Goal: Use online tool/utility: Utilize a website feature to perform a specific function

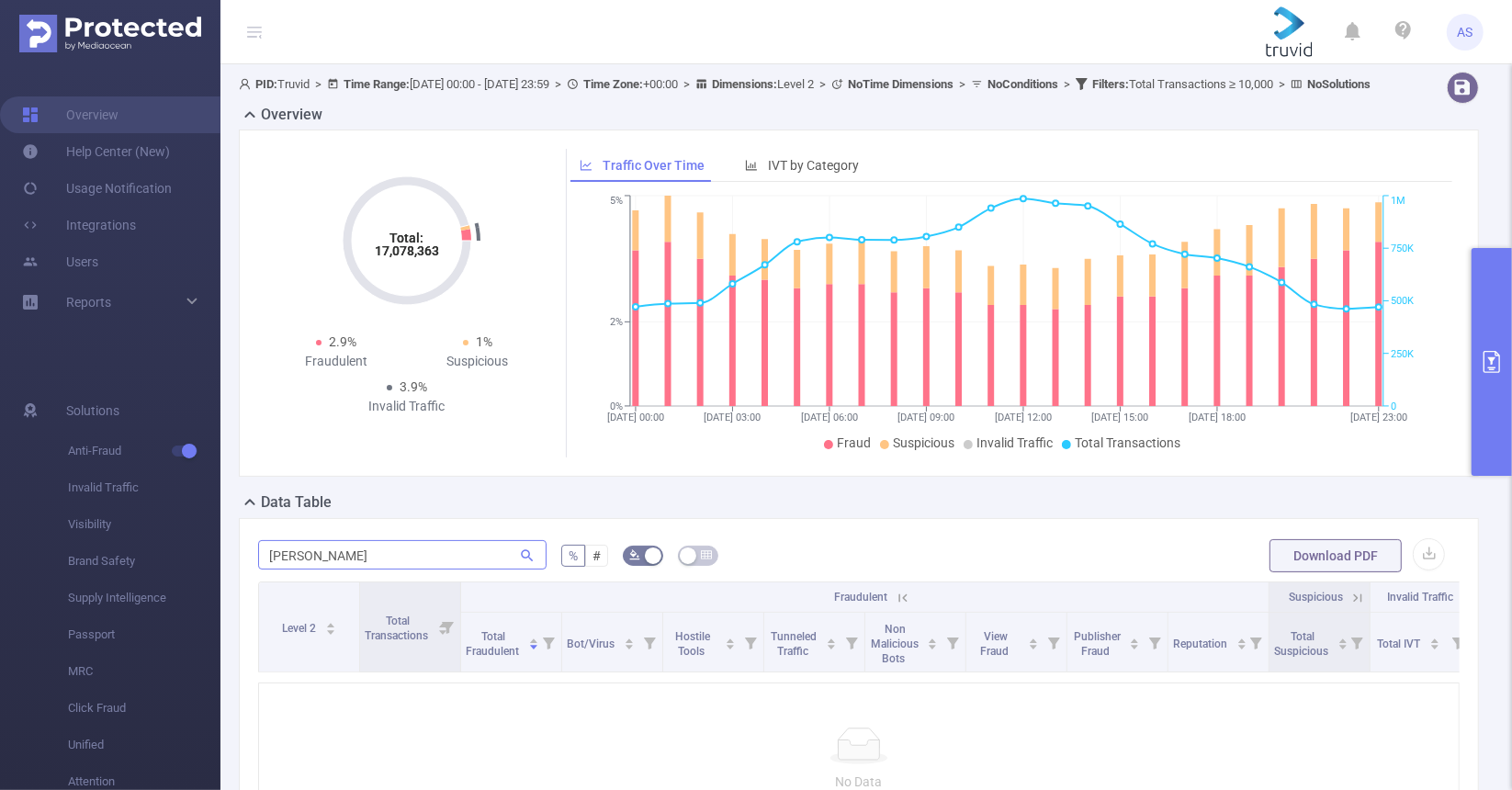
scroll to position [108, 0]
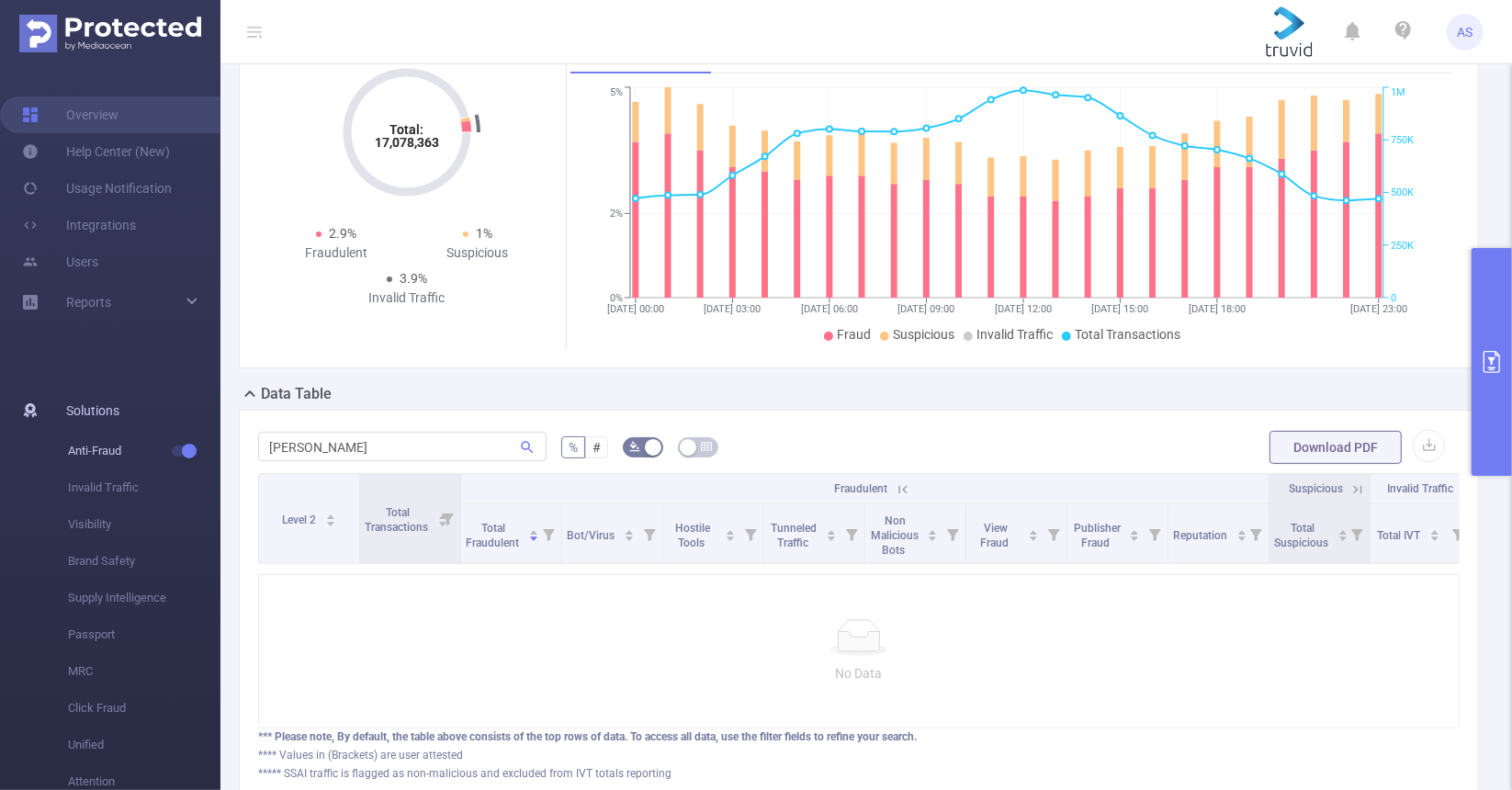
drag, startPoint x: 354, startPoint y: 463, endPoint x: 177, endPoint y: 444, distance: 178.0
click at [177, 444] on section "Overview Help Center (New) Usage Notification Integrations Users Reports Soluti…" at bounding box center [756, 395] width 1512 height 790
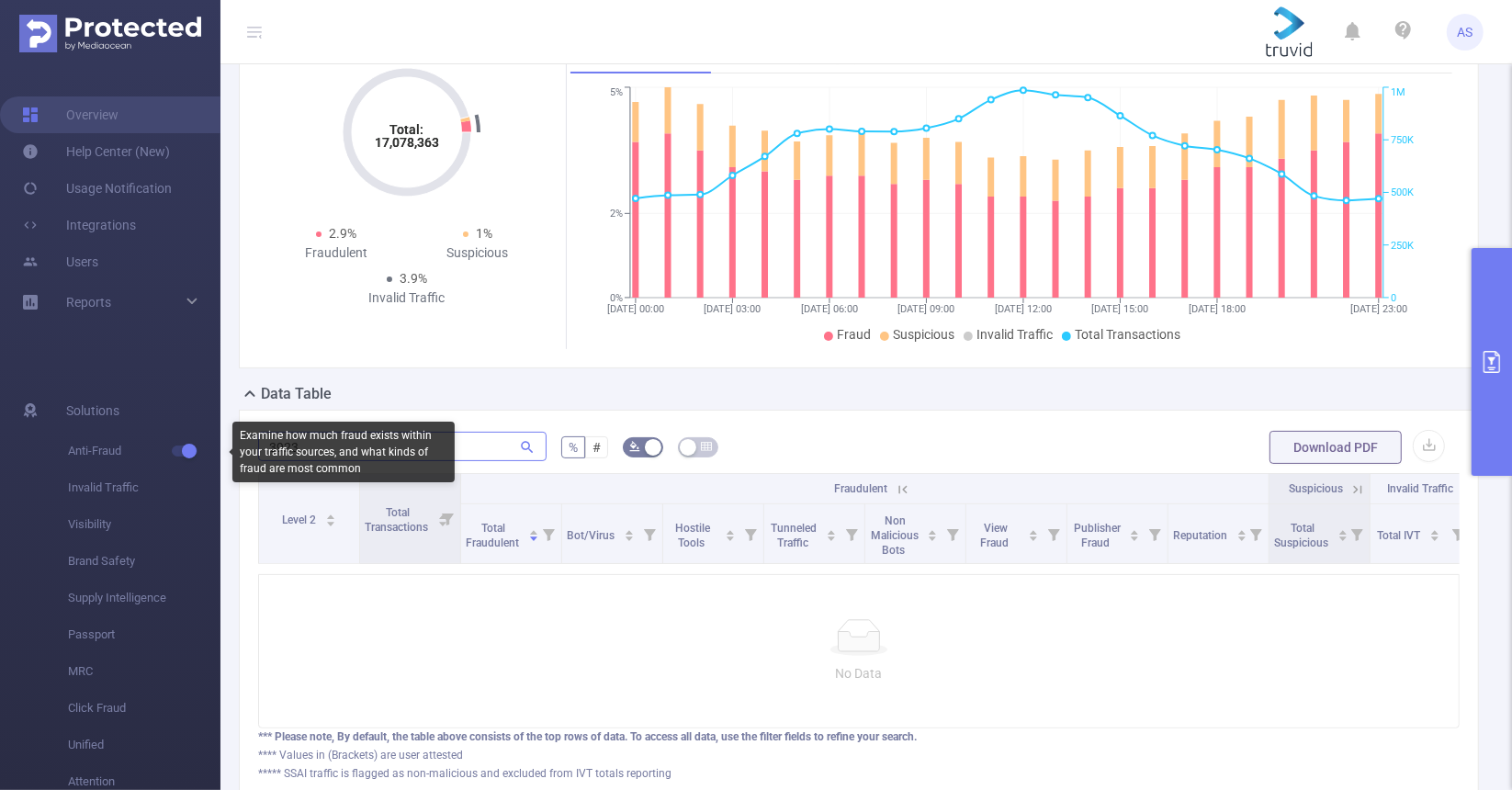
click at [467, 461] on input "3923" at bounding box center [402, 445] width 289 height 29
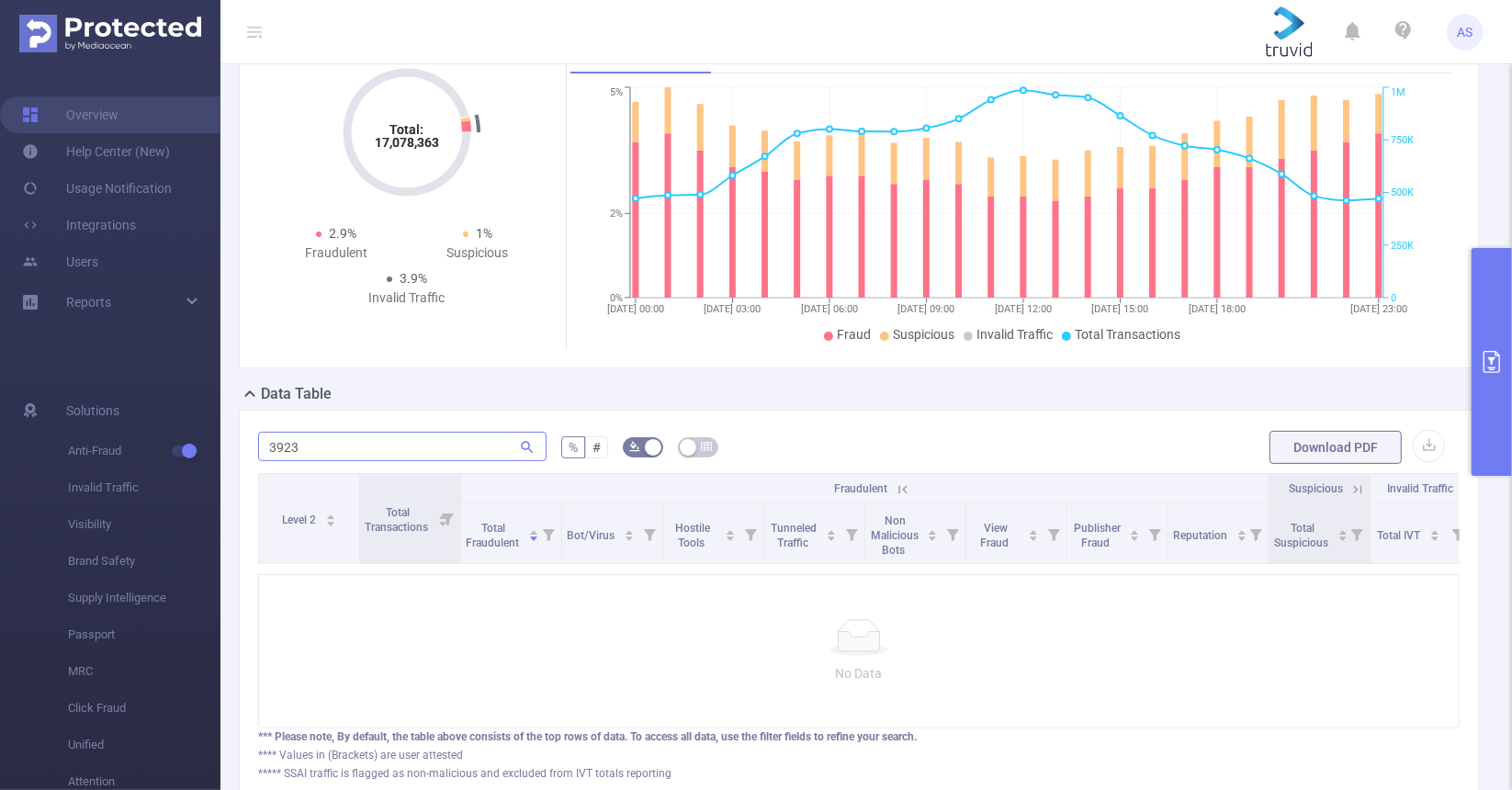
click at [445, 461] on input "3923" at bounding box center [402, 445] width 289 height 29
click at [309, 452] on input "3923" at bounding box center [402, 445] width 289 height 29
type input "3923"
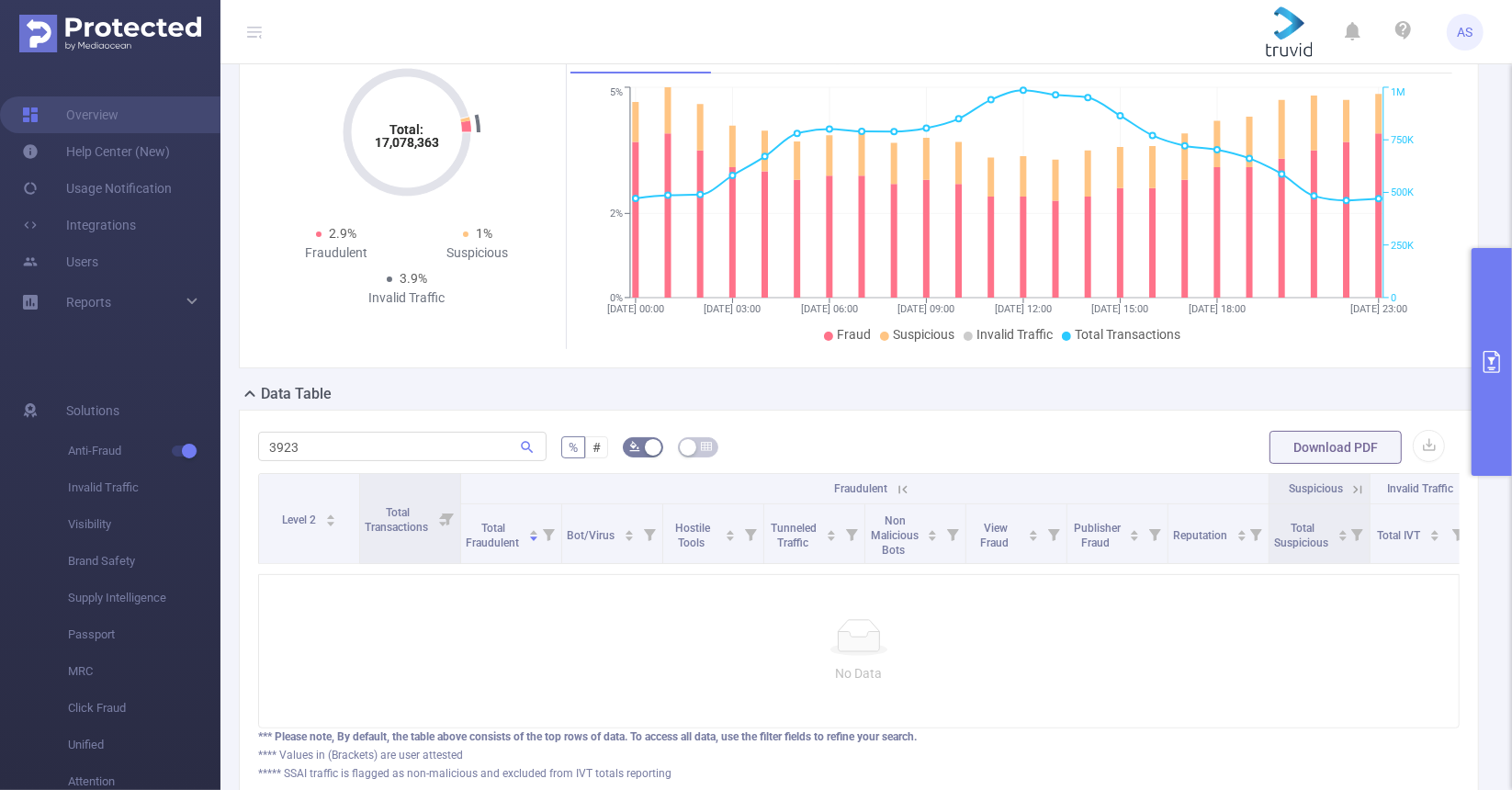
drag, startPoint x: 1496, startPoint y: 403, endPoint x: 1342, endPoint y: 486, distance: 174.9
click at [1495, 404] on button "primary" at bounding box center [1491, 362] width 40 height 228
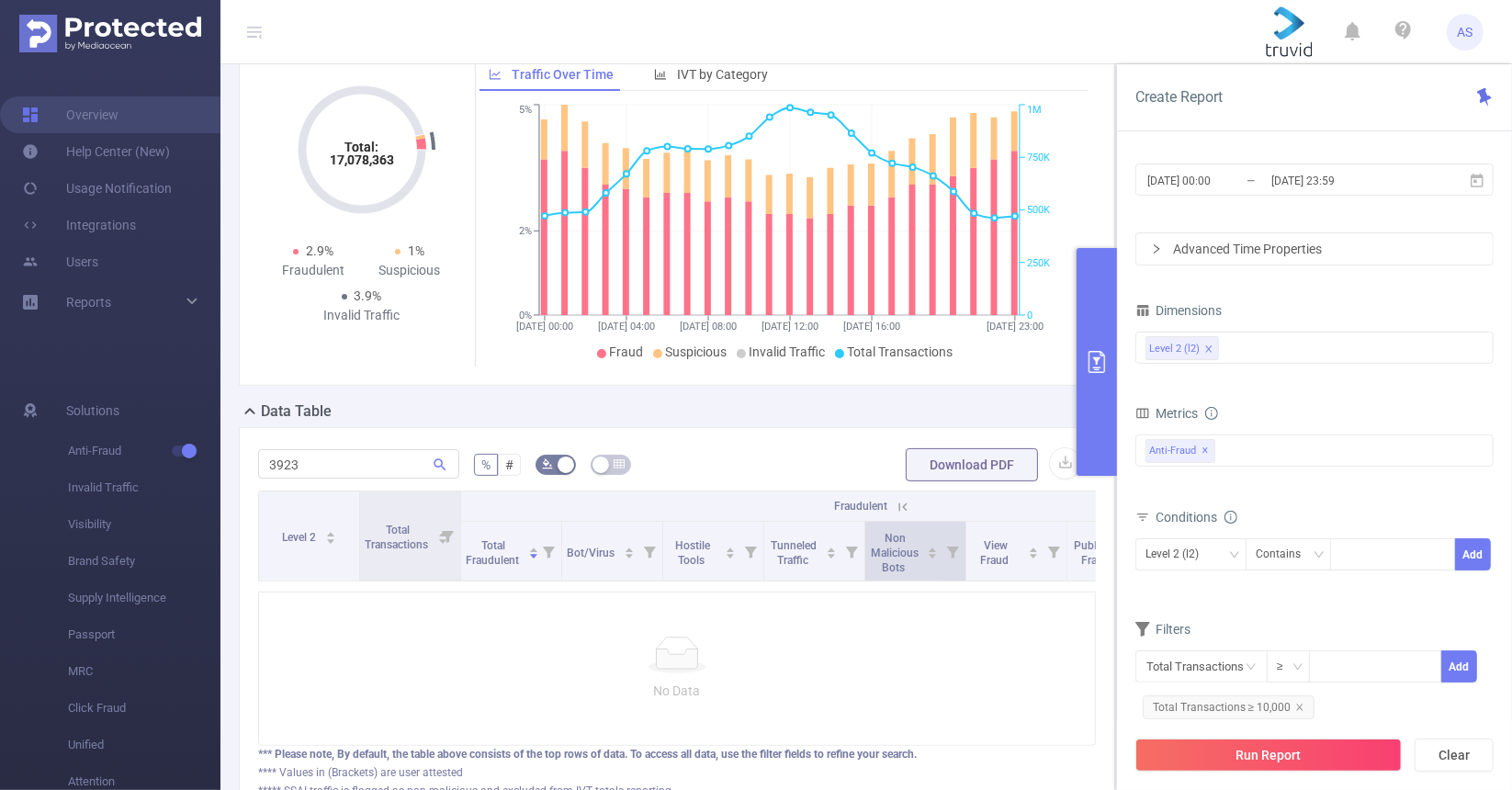
drag, startPoint x: 1342, startPoint y: 486, endPoint x: 945, endPoint y: 558, distance: 403.5
click at [941, 560] on section "PID: Truvid > Time Range: [DATE] 00:00 - [DATE] 23:59 > Time Zone: +00:00 > Dim…" at bounding box center [866, 406] width 1292 height 901
click at [1268, 343] on div "Level 2 (l2)" at bounding box center [1315, 347] width 338 height 30
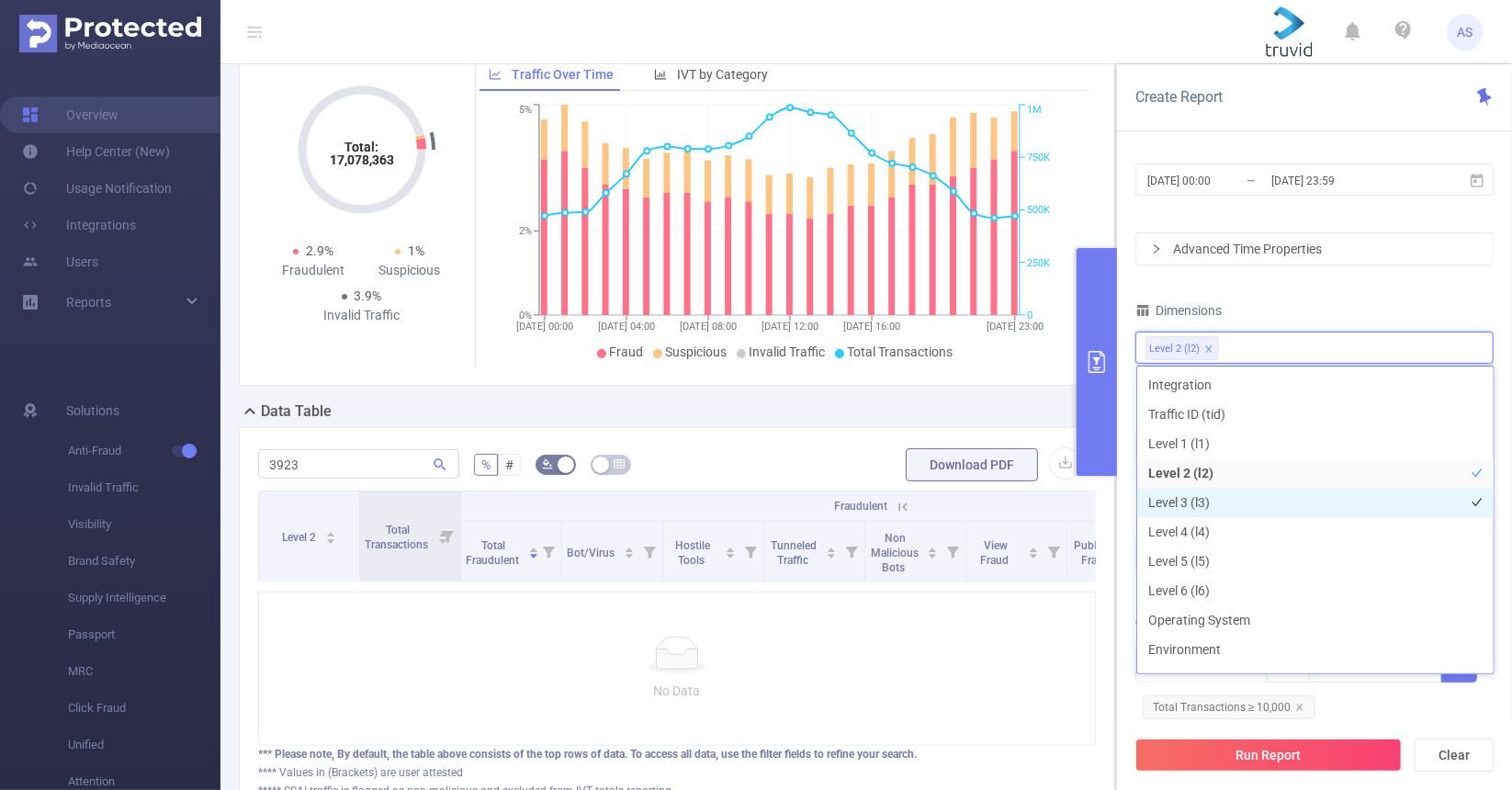
click at [1223, 503] on li "Level 3 (l3)" at bounding box center [1316, 501] width 357 height 29
click at [903, 673] on div at bounding box center [677, 655] width 807 height 36
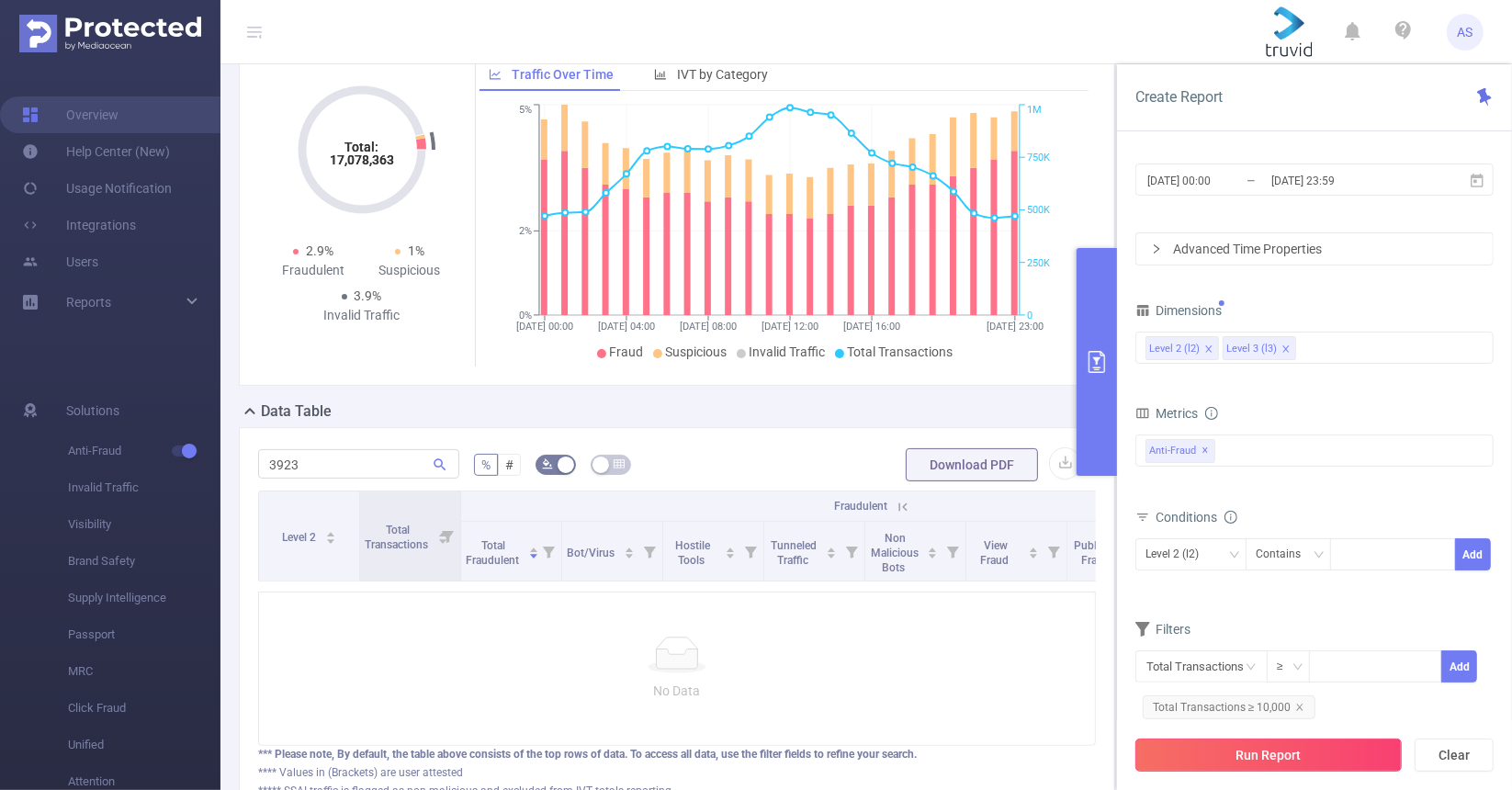
click at [1301, 762] on button "Run Report" at bounding box center [1268, 755] width 266 height 33
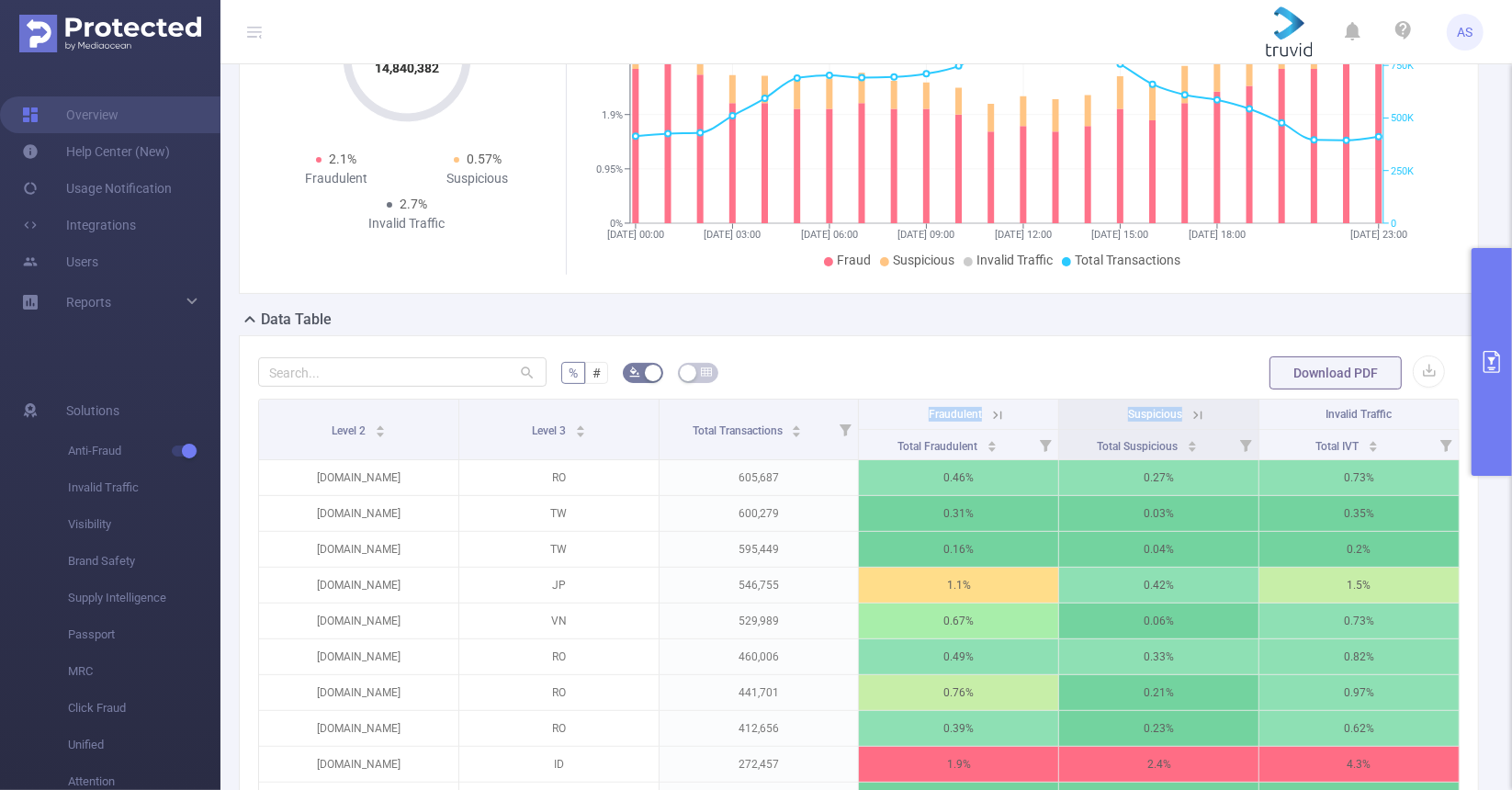
scroll to position [0, 4]
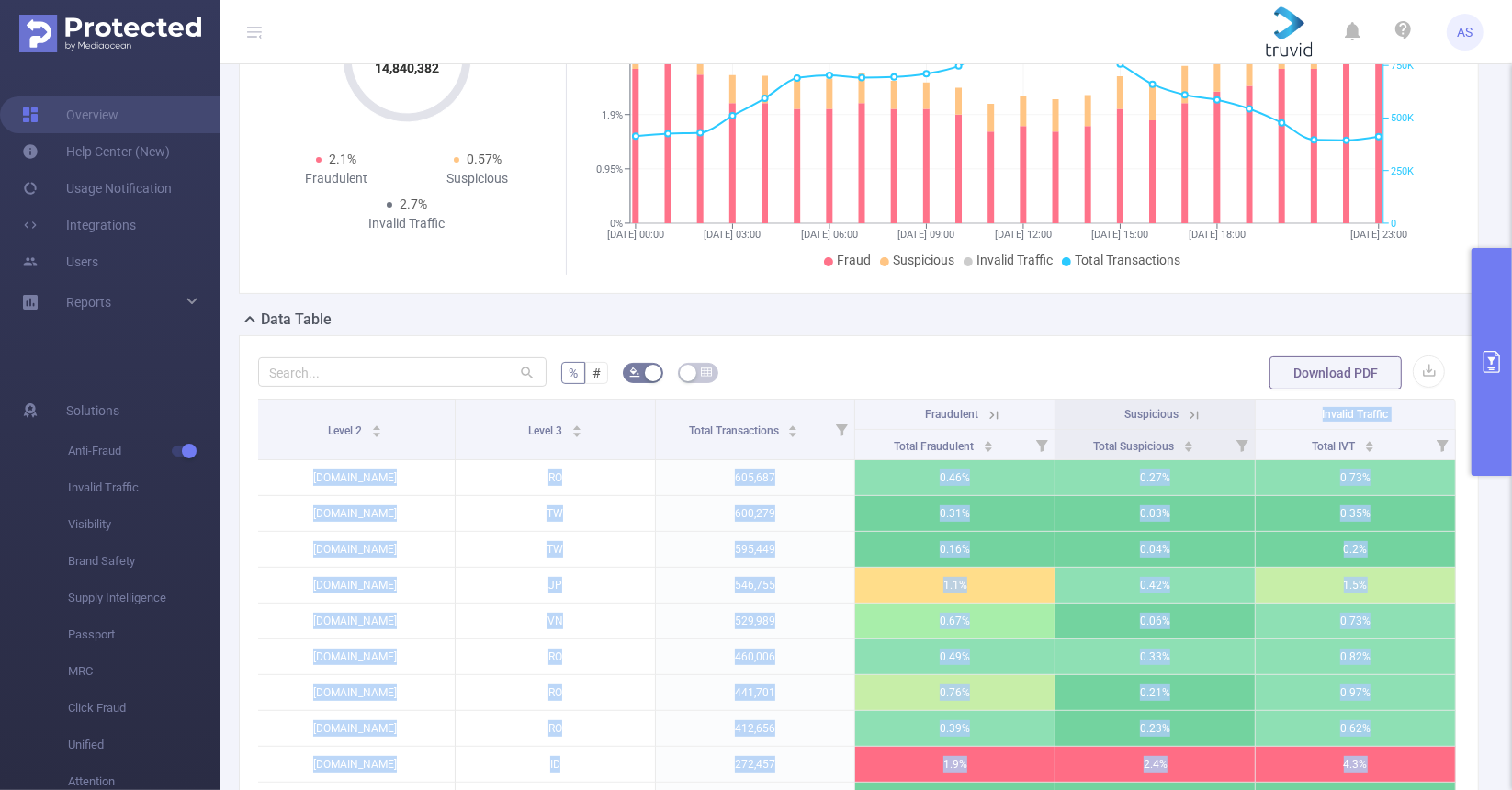
drag, startPoint x: 1351, startPoint y: 427, endPoint x: 1496, endPoint y: 344, distance: 167.1
click at [1497, 346] on section "PID: Truvid > Time Range: [DATE] 00:00 - [DATE] 23:59 > Time Zone: +00:00 > 2 D…" at bounding box center [866, 431] width 1292 height 1136
click at [1493, 344] on button "primary" at bounding box center [1491, 362] width 40 height 228
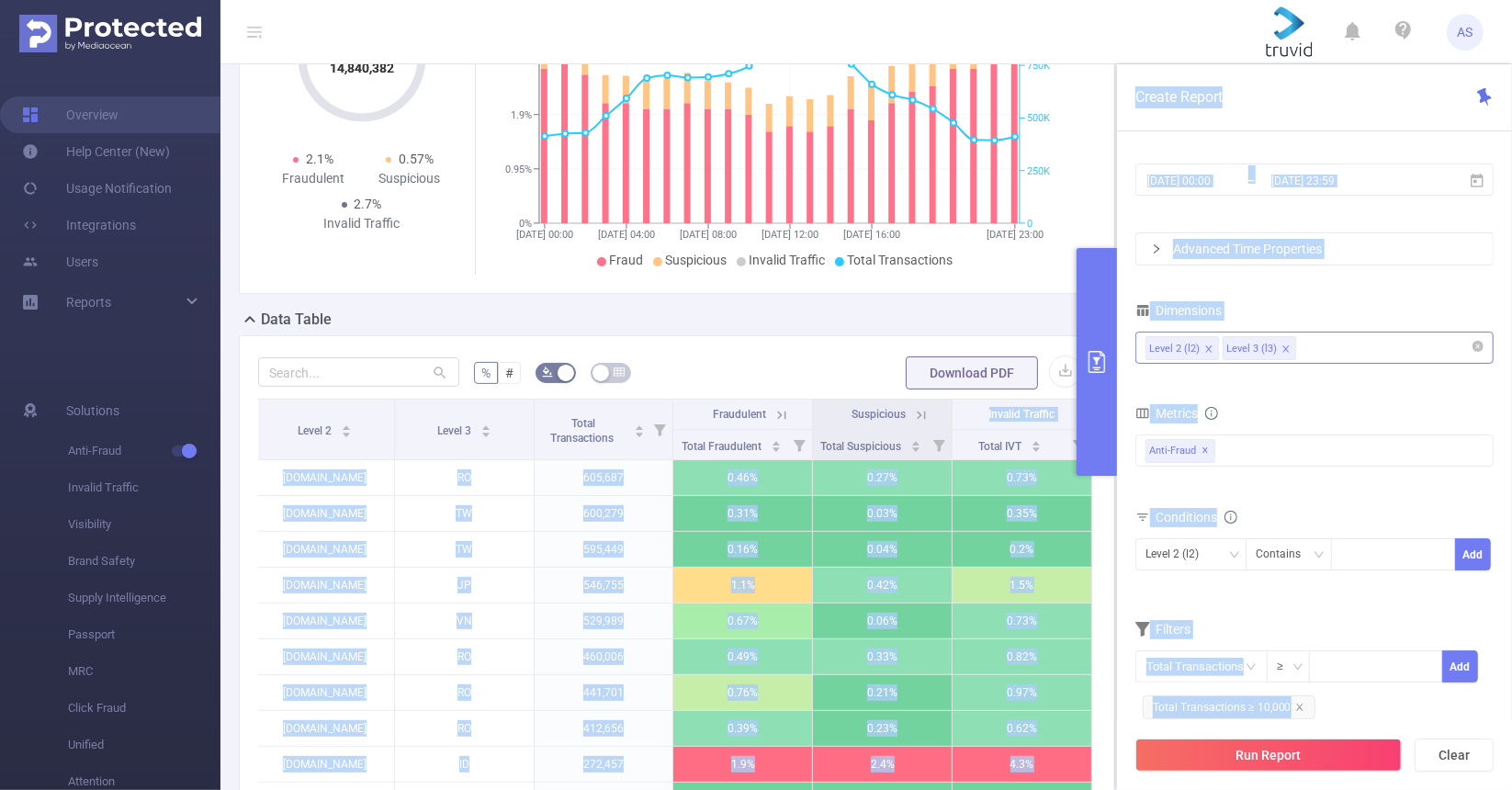
click at [1284, 345] on icon "icon: close" at bounding box center [1286, 349] width 9 height 9
click at [1293, 346] on div "Level 2 (l2)" at bounding box center [1315, 347] width 338 height 30
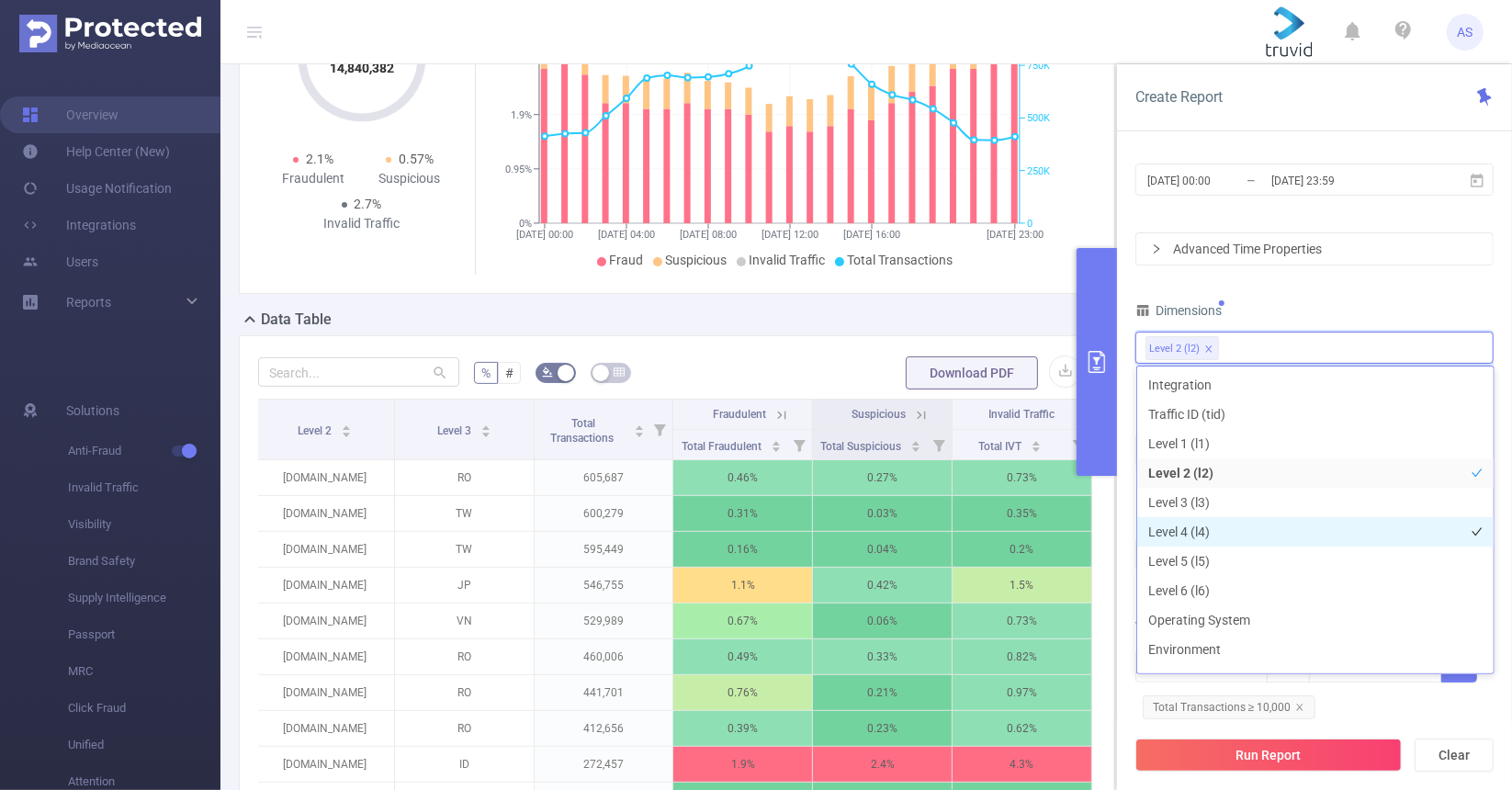
click at [1222, 525] on li "Level 4 (l4)" at bounding box center [1316, 531] width 357 height 29
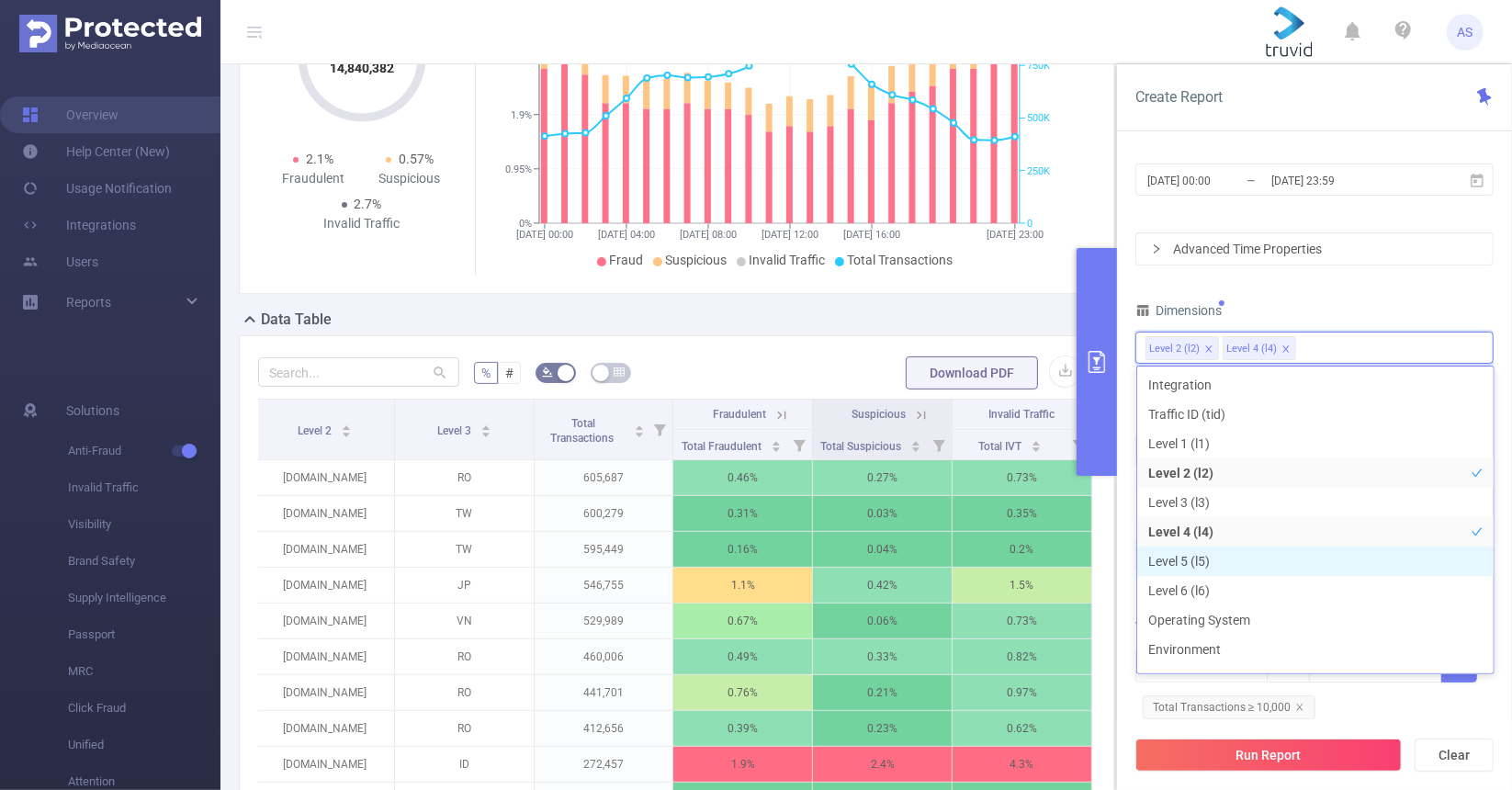
scroll to position [20, 0]
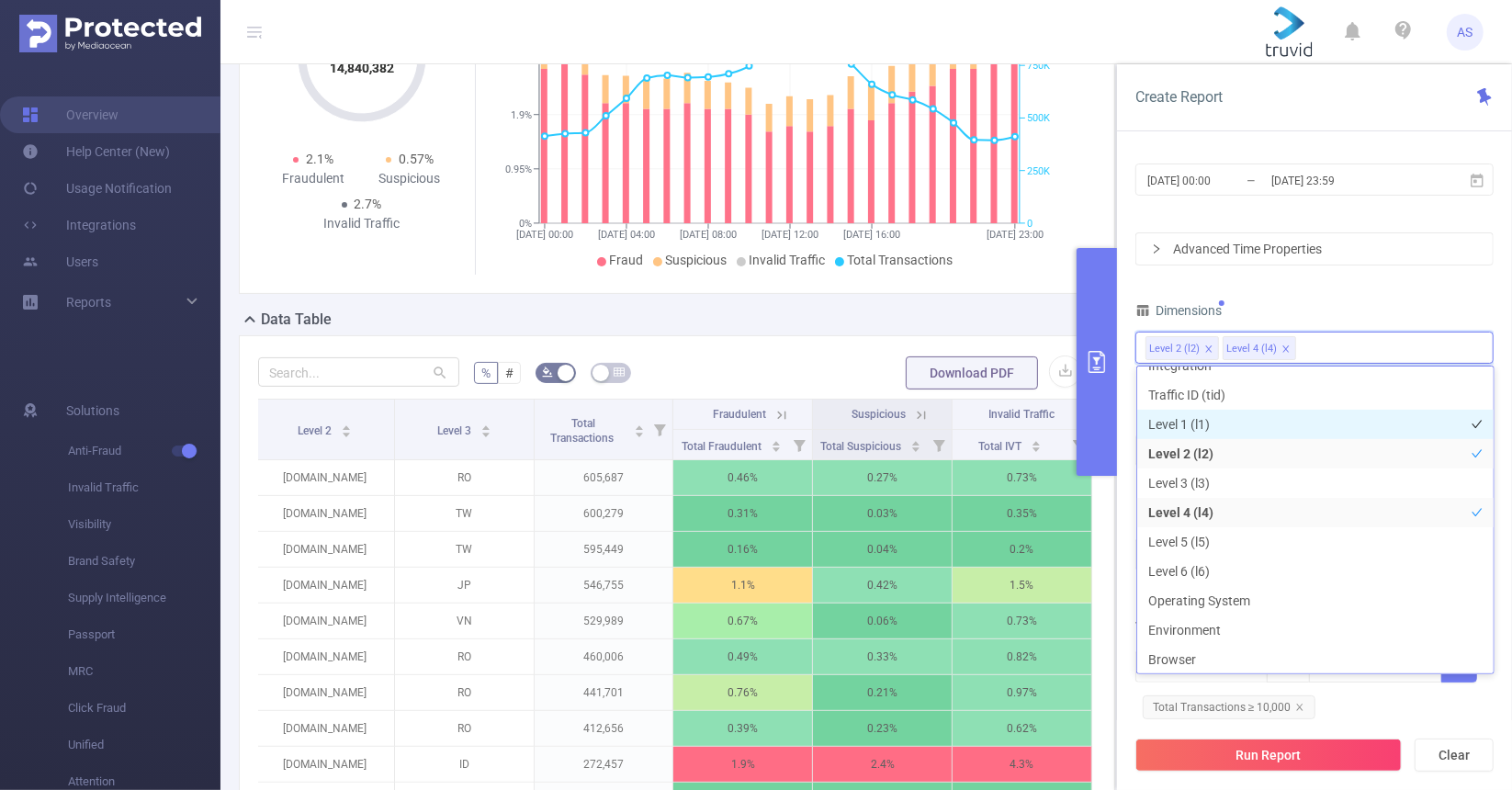
click at [1208, 412] on li "Level 1 (l1)" at bounding box center [1316, 424] width 357 height 29
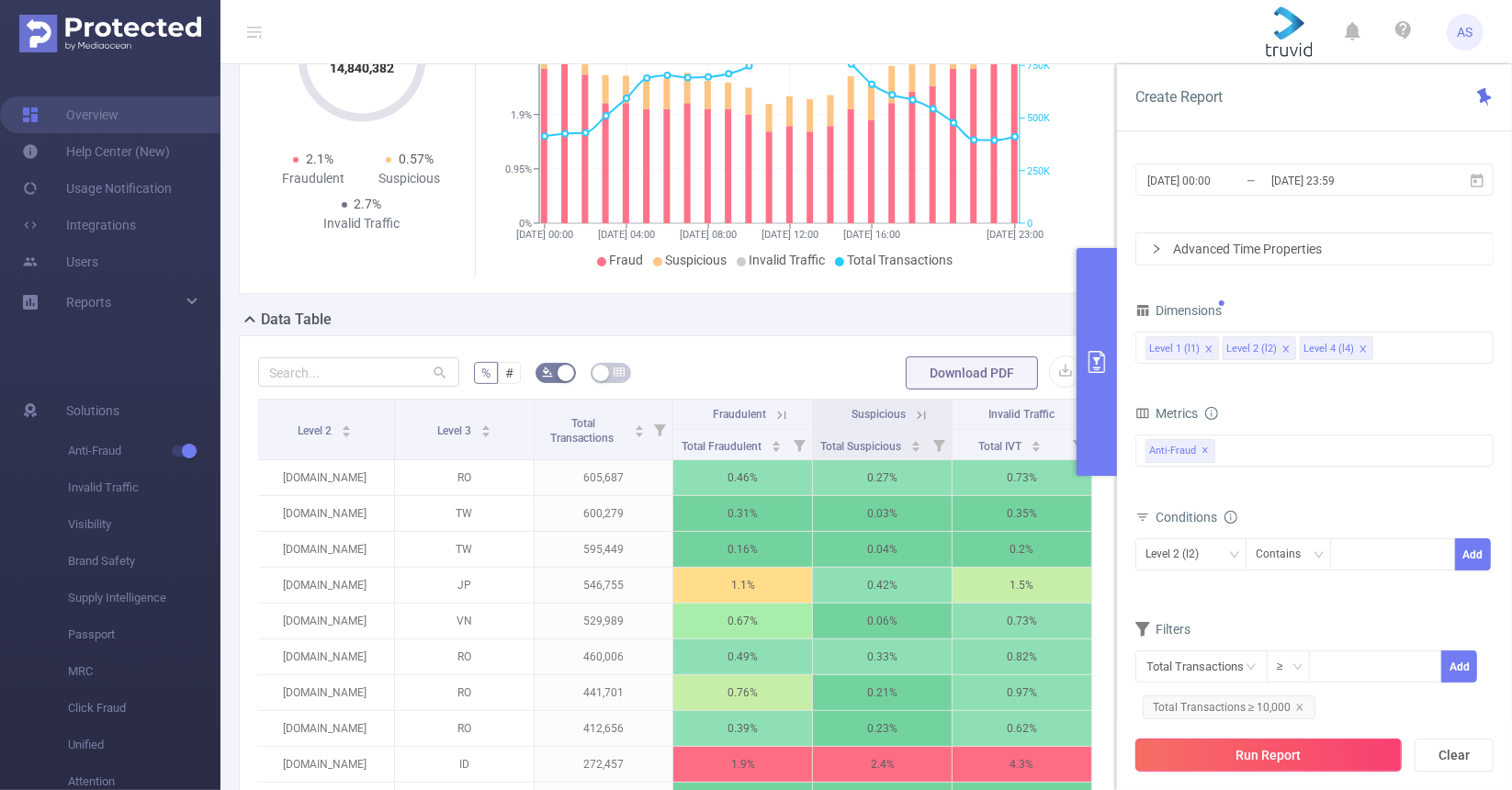
click at [1239, 755] on button "Run Report" at bounding box center [1268, 755] width 266 height 33
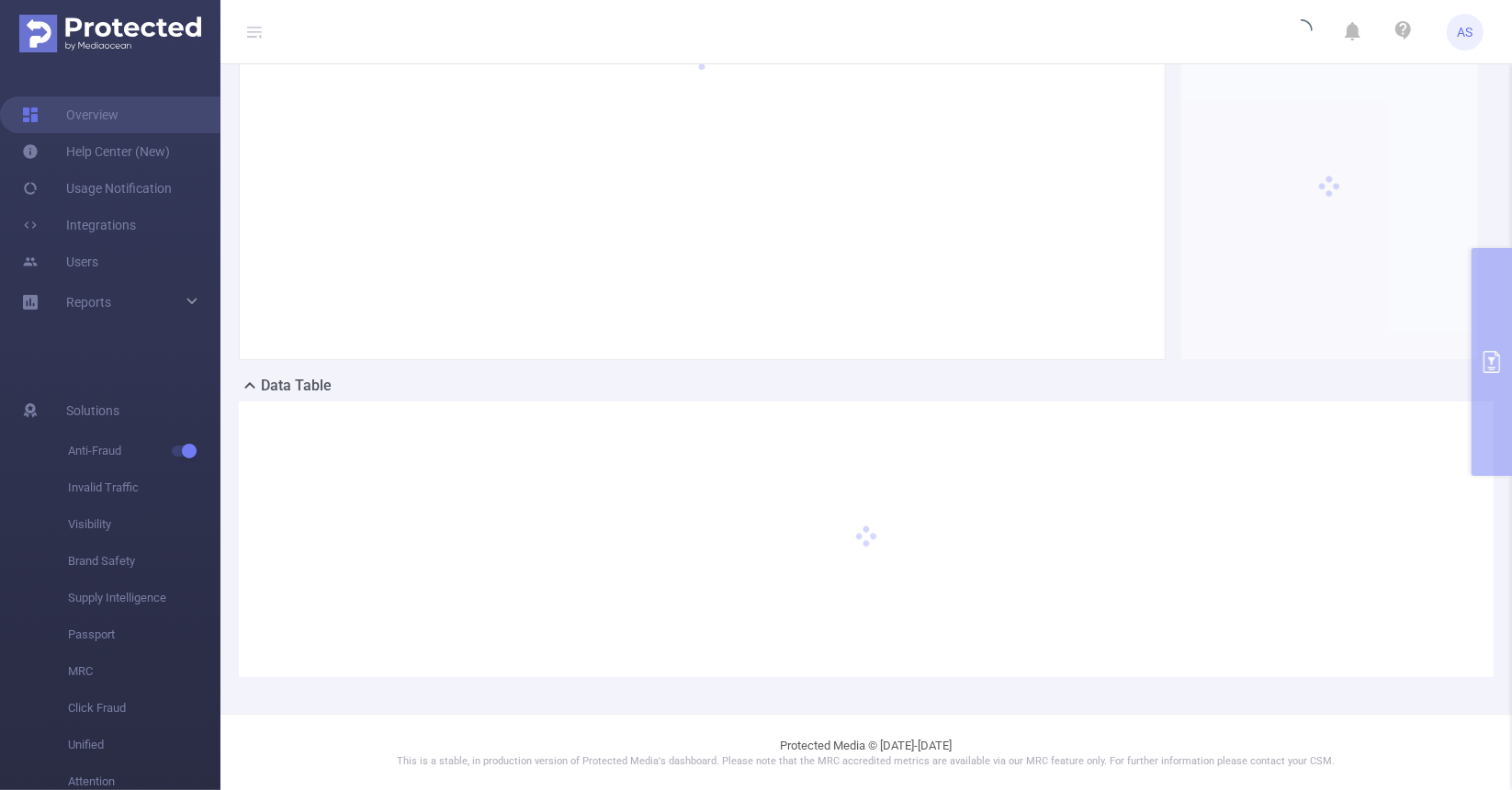
drag, startPoint x: 621, startPoint y: 408, endPoint x: 598, endPoint y: 415, distance: 24.0
click at [598, 415] on div at bounding box center [867, 539] width 1255 height 275
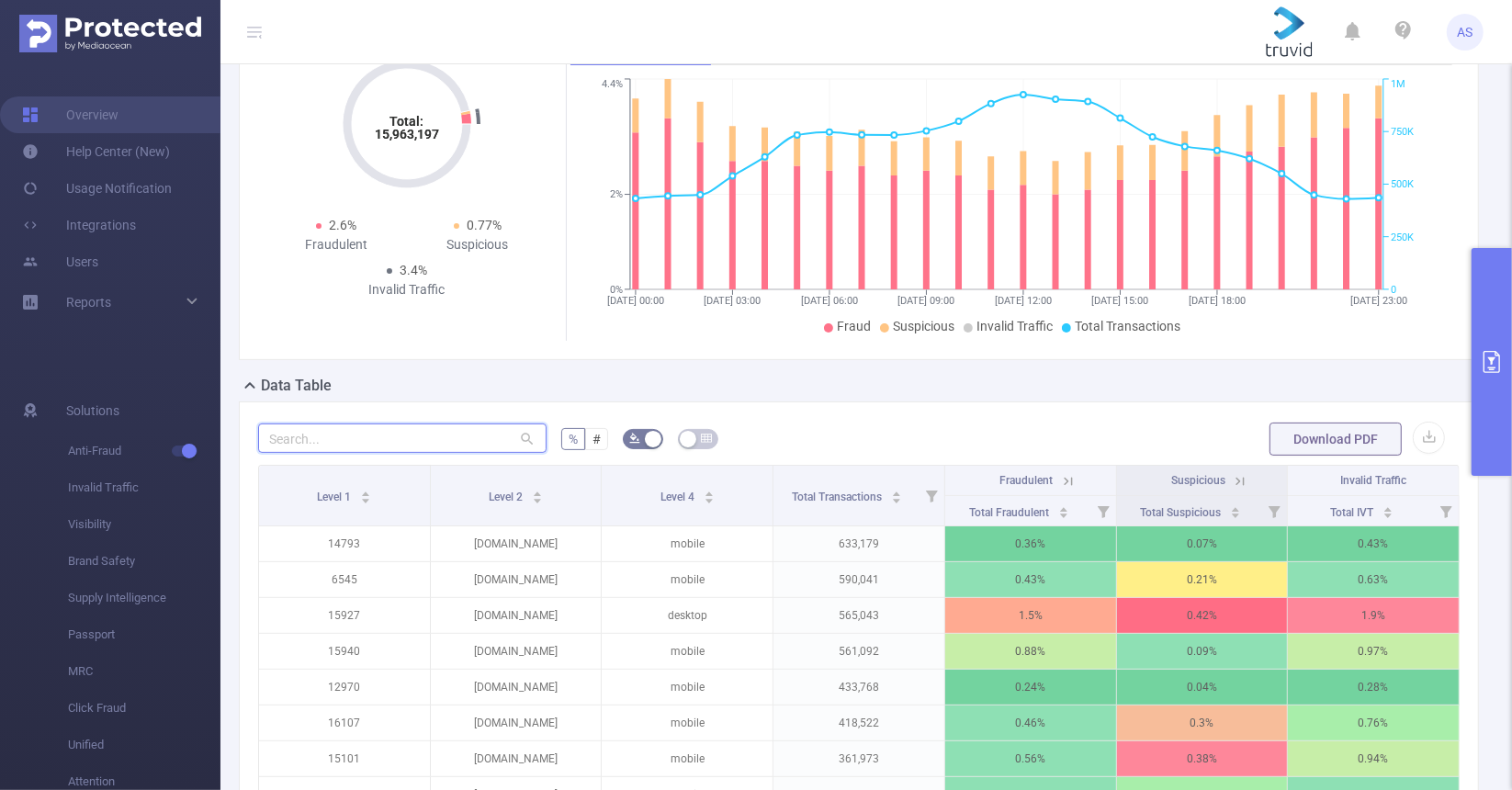
click at [462, 432] on input "text" at bounding box center [402, 438] width 289 height 29
paste input "3923"
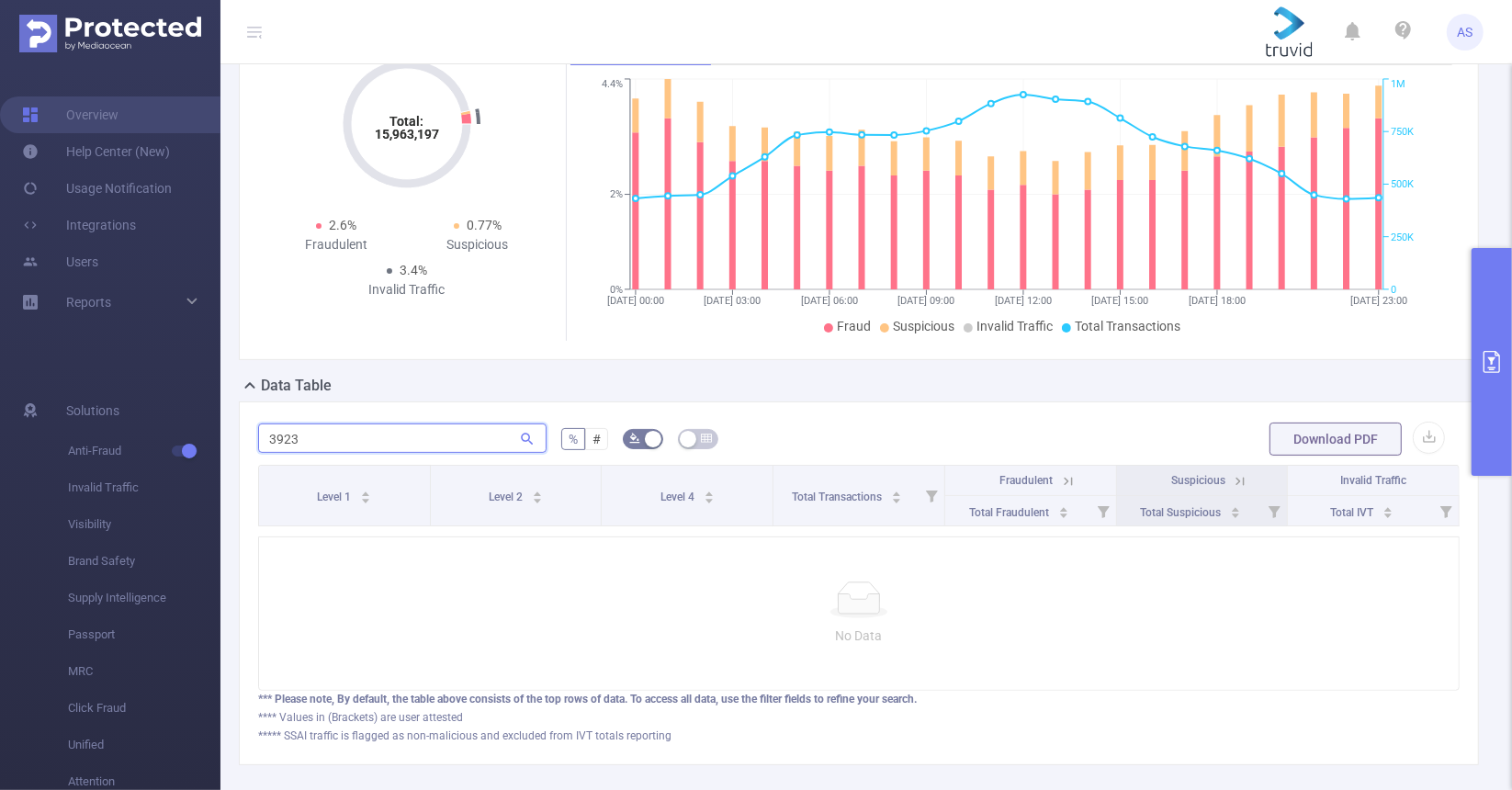
type input "3923"
